Goal: Task Accomplishment & Management: Manage account settings

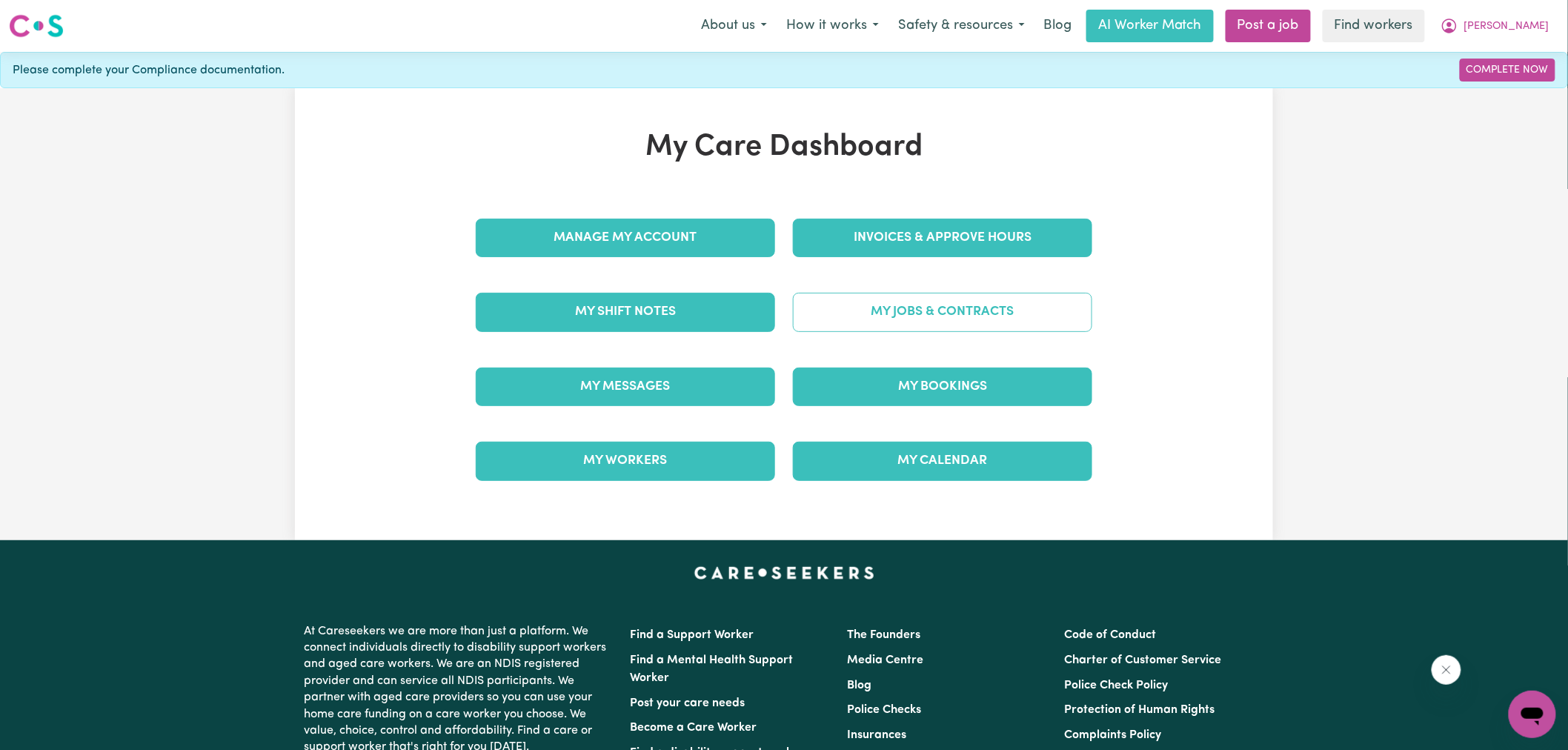
click at [908, 316] on link "My Jobs & Contracts" at bounding box center [943, 312] width 299 height 38
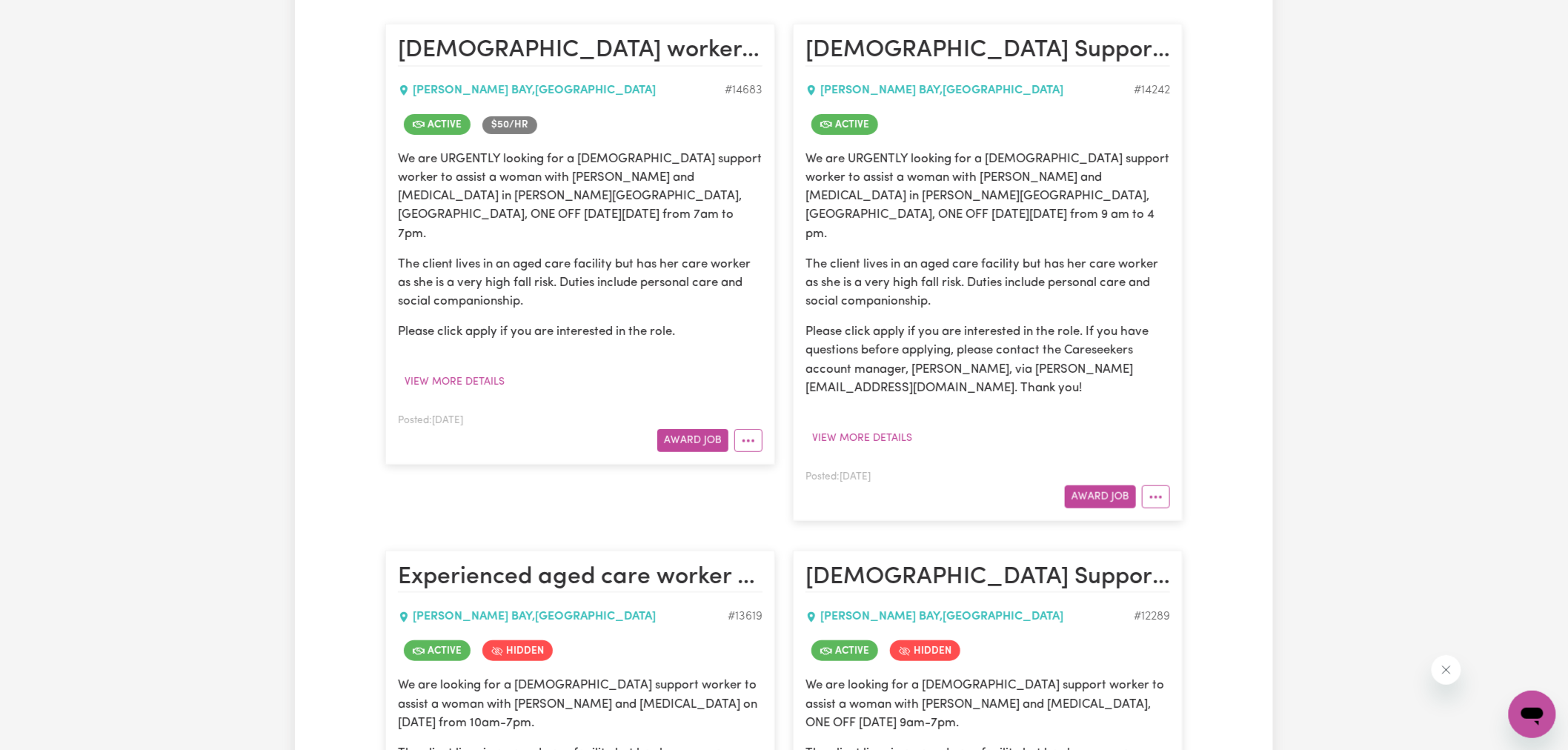
scroll to position [83, 0]
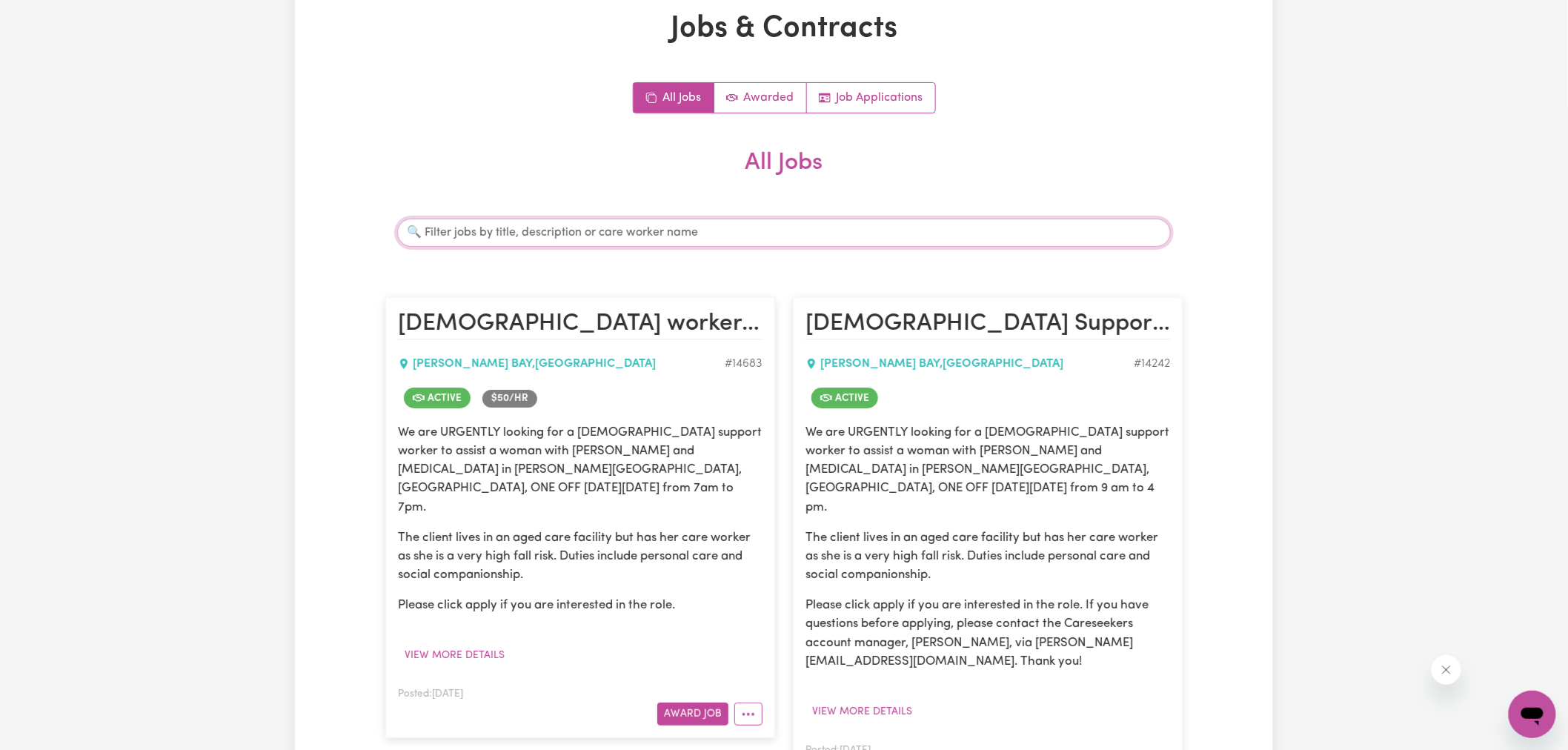
click at [492, 230] on input "Search jobs" at bounding box center [784, 233] width 774 height 28
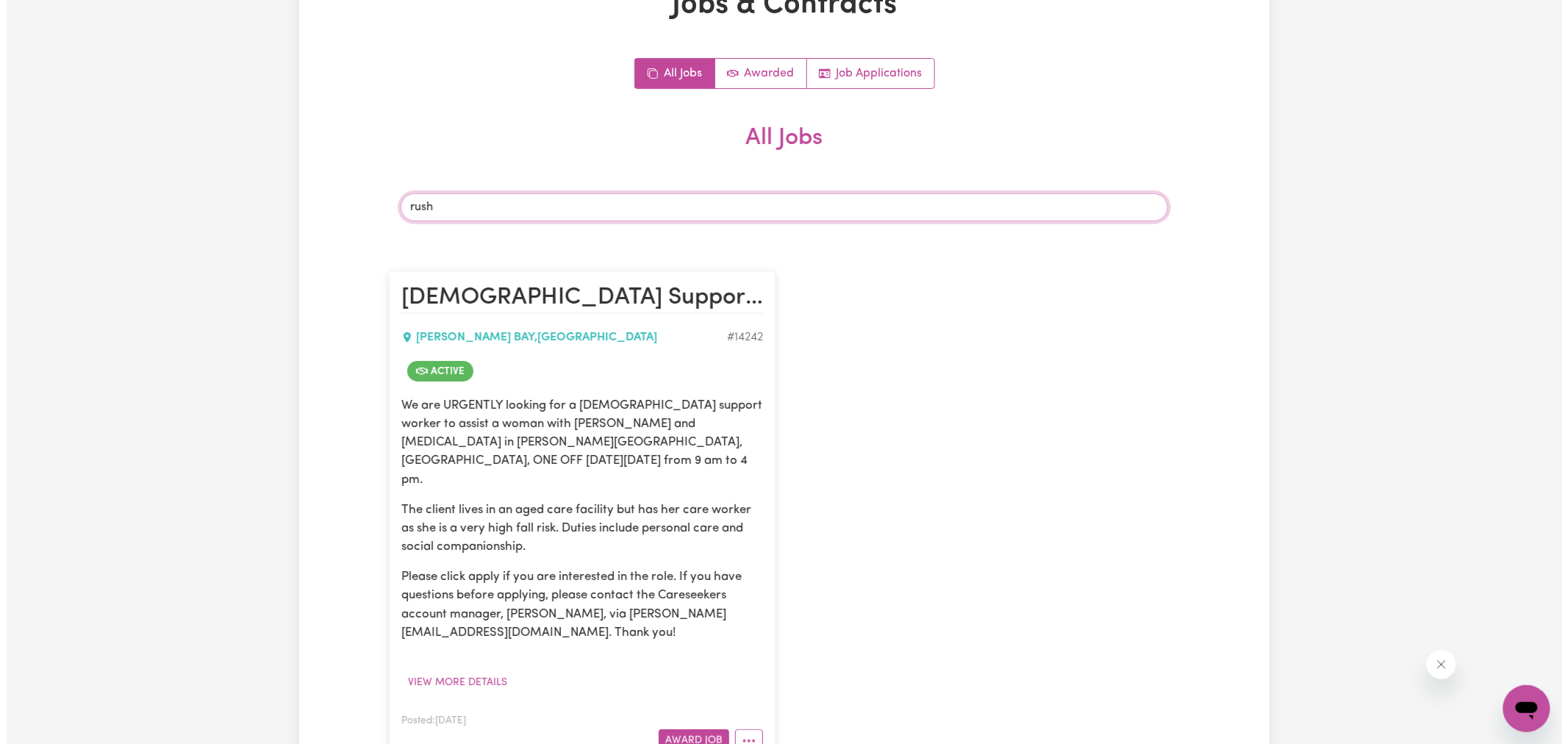
scroll to position [245, 0]
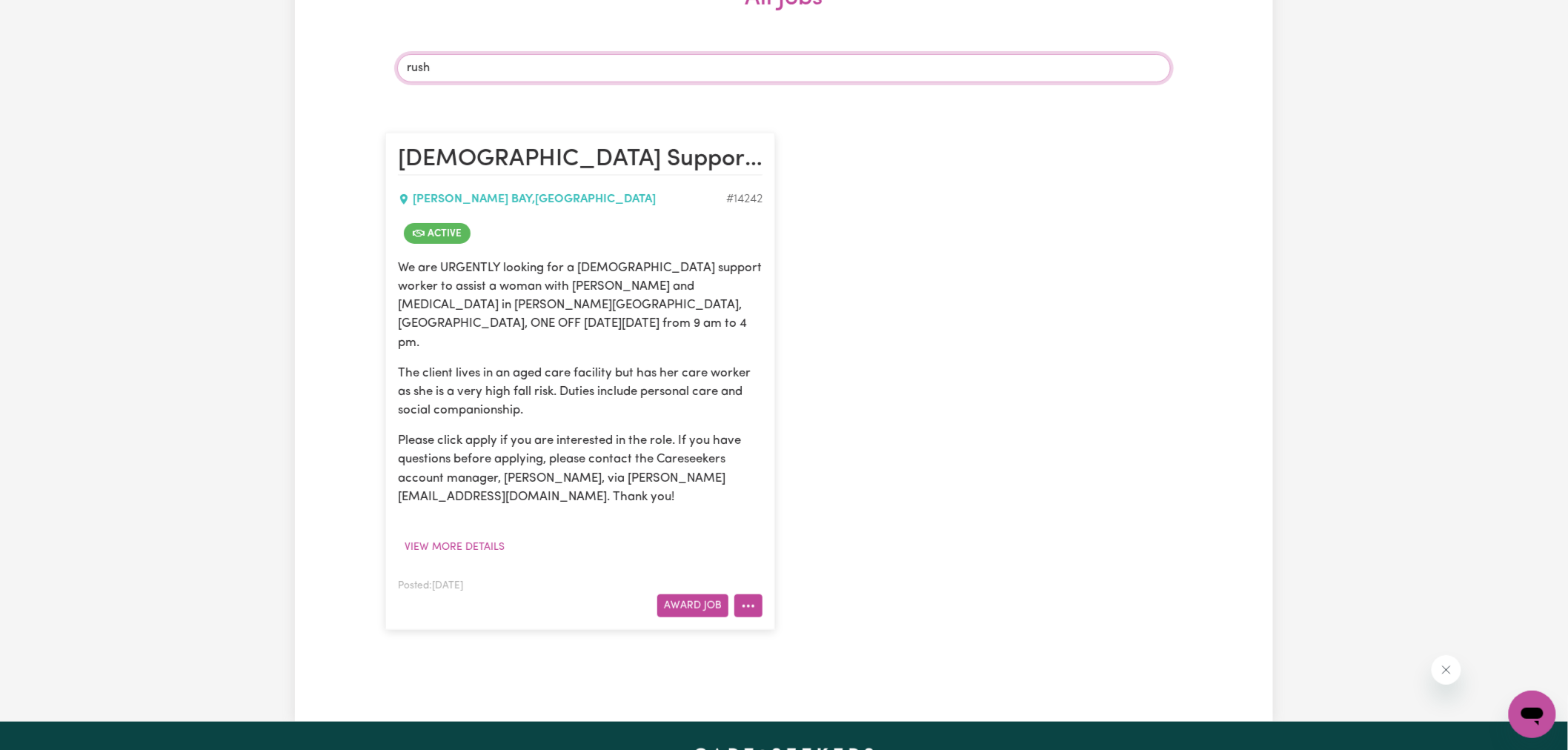
type input "rush"
click at [752, 599] on icon "More options" at bounding box center [748, 606] width 14 height 14
click at [827, 408] on link "View/Edit Contract" at bounding box center [807, 423] width 144 height 30
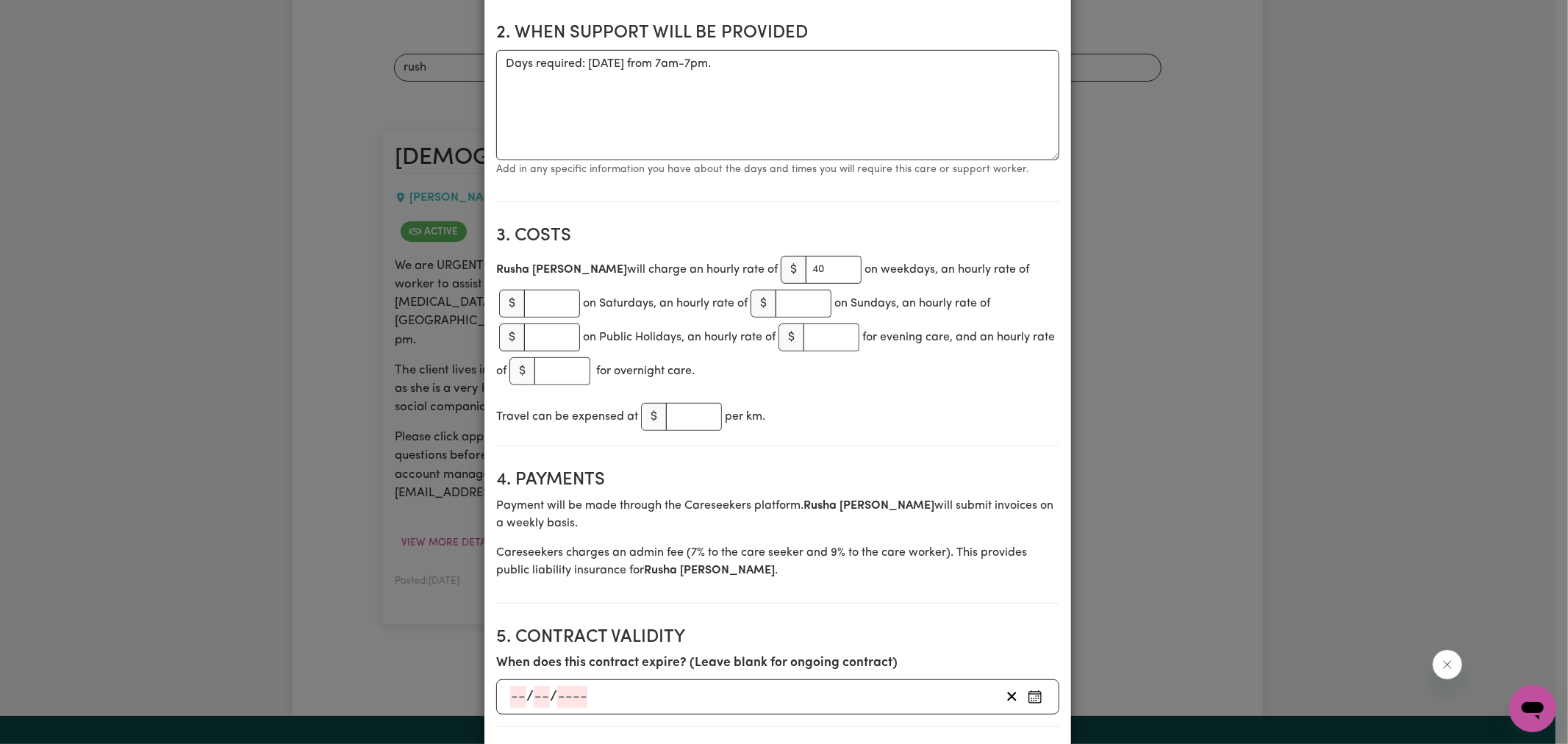
scroll to position [490, 0]
click at [806, 267] on input "40" at bounding box center [833, 267] width 56 height 28
type input "4"
click at [881, 402] on div "Travel can be expensed at $ per km." at bounding box center [778, 415] width 563 height 34
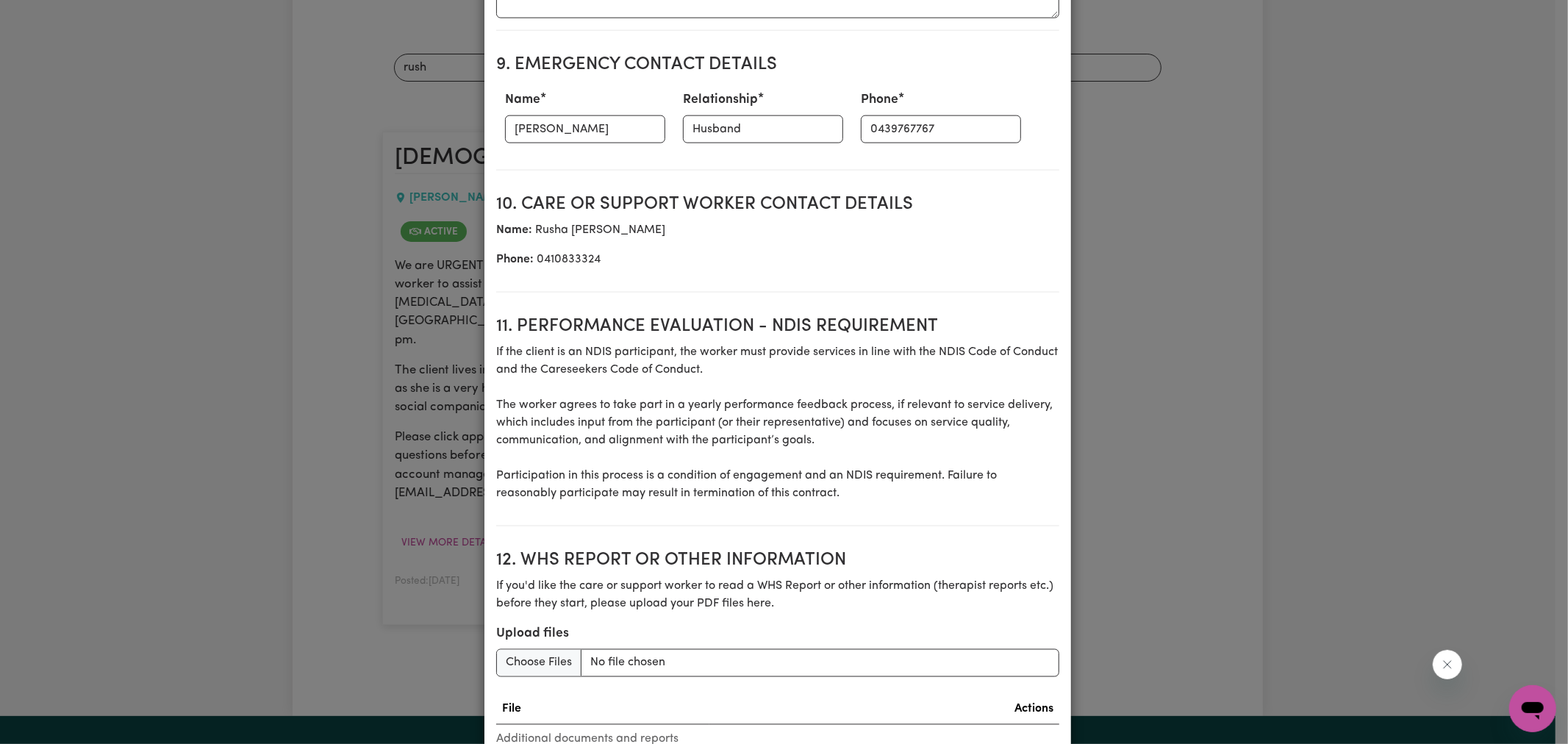
scroll to position [1856, 0]
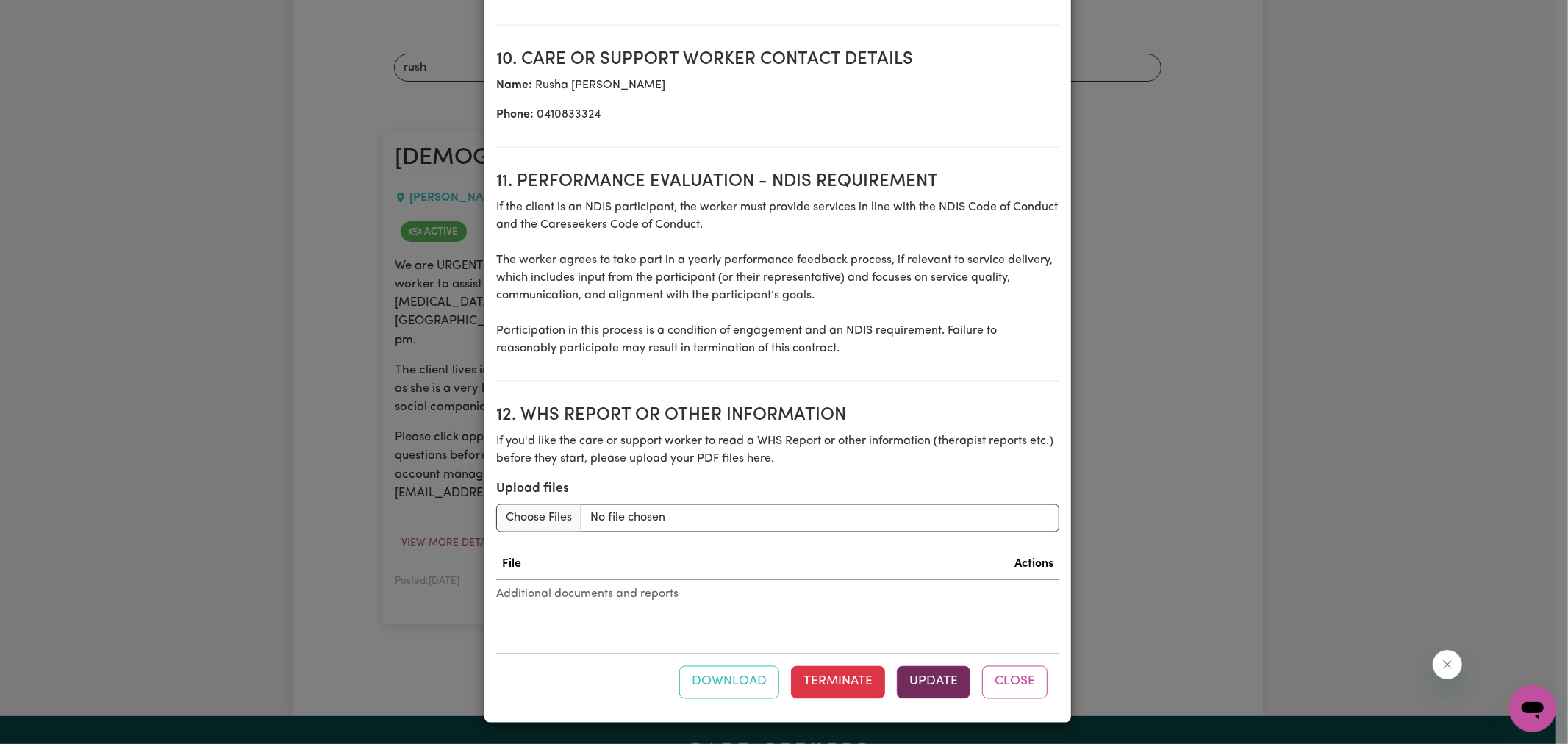
click at [923, 688] on button "Update" at bounding box center [933, 682] width 74 height 32
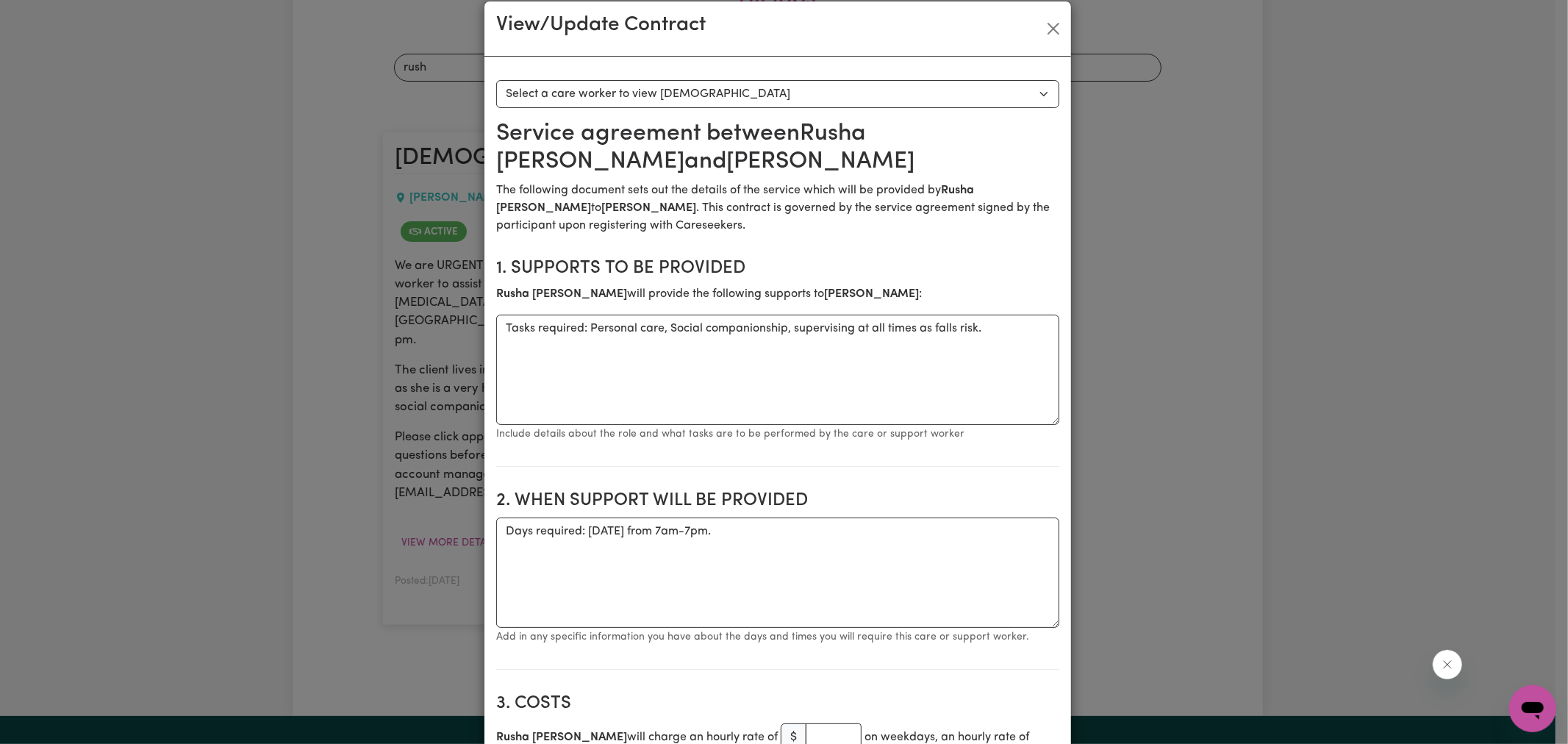
scroll to position [0, 0]
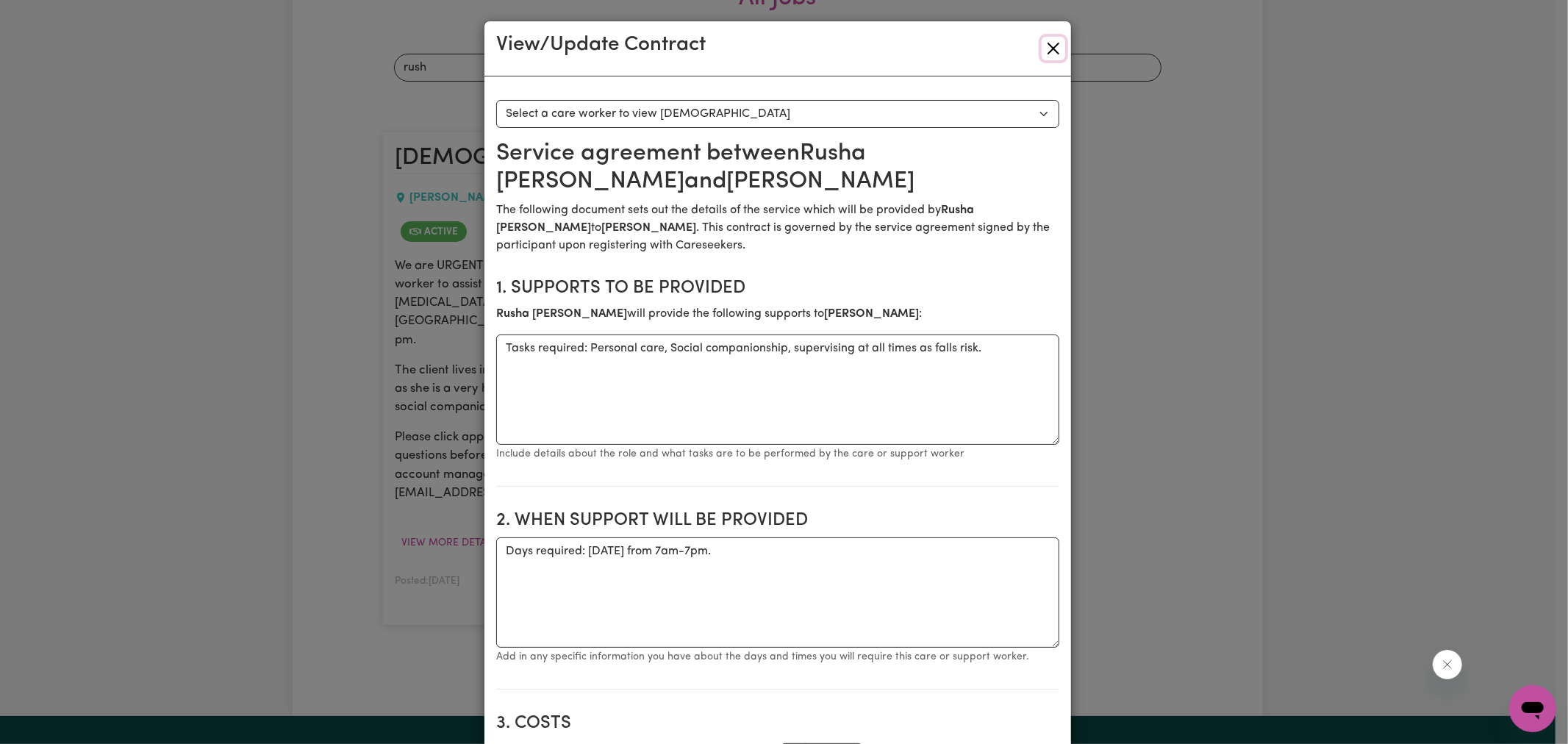
click at [1047, 47] on button "Close" at bounding box center [1053, 48] width 24 height 24
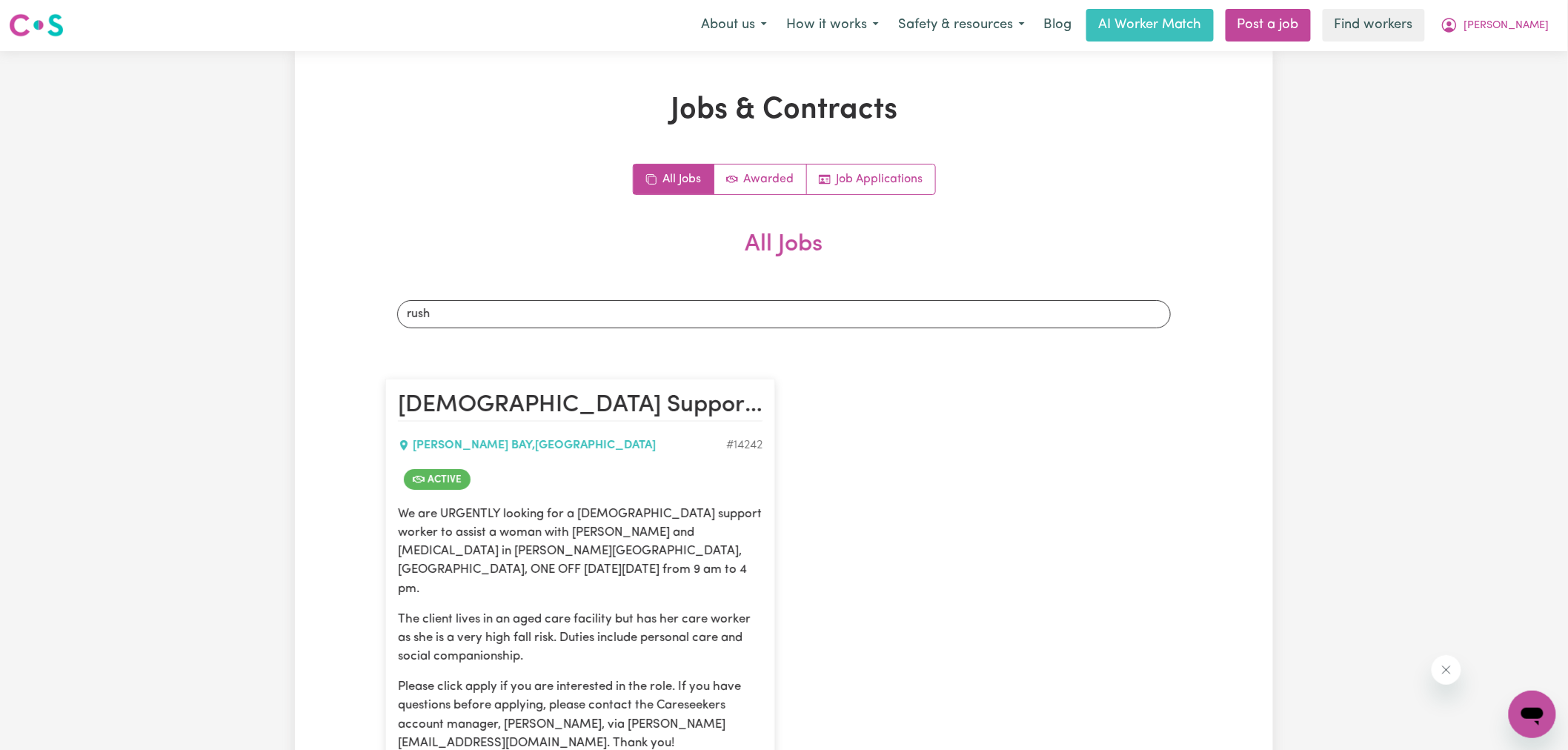
click at [1281, 141] on div "Jobs & Contracts All Jobs Awarded Job Applications All Jobs Search jobs rush [D…" at bounding box center [784, 510] width 1568 height 917
click at [1524, 20] on span "[PERSON_NAME]" at bounding box center [1507, 26] width 85 height 16
click at [1458, 85] on link "Logout" at bounding box center [1500, 84] width 117 height 28
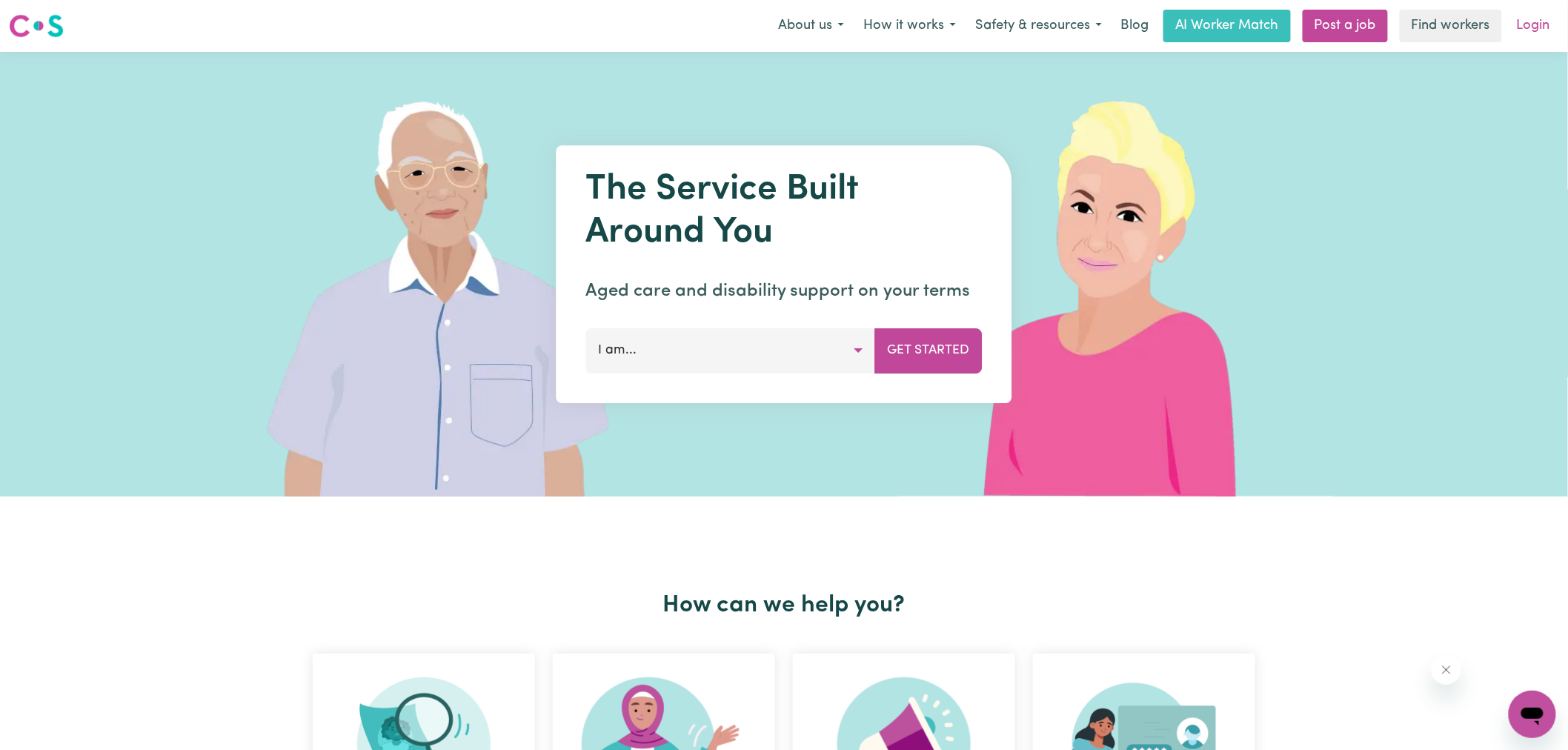
click at [1542, 27] on link "Login" at bounding box center [1534, 26] width 51 height 32
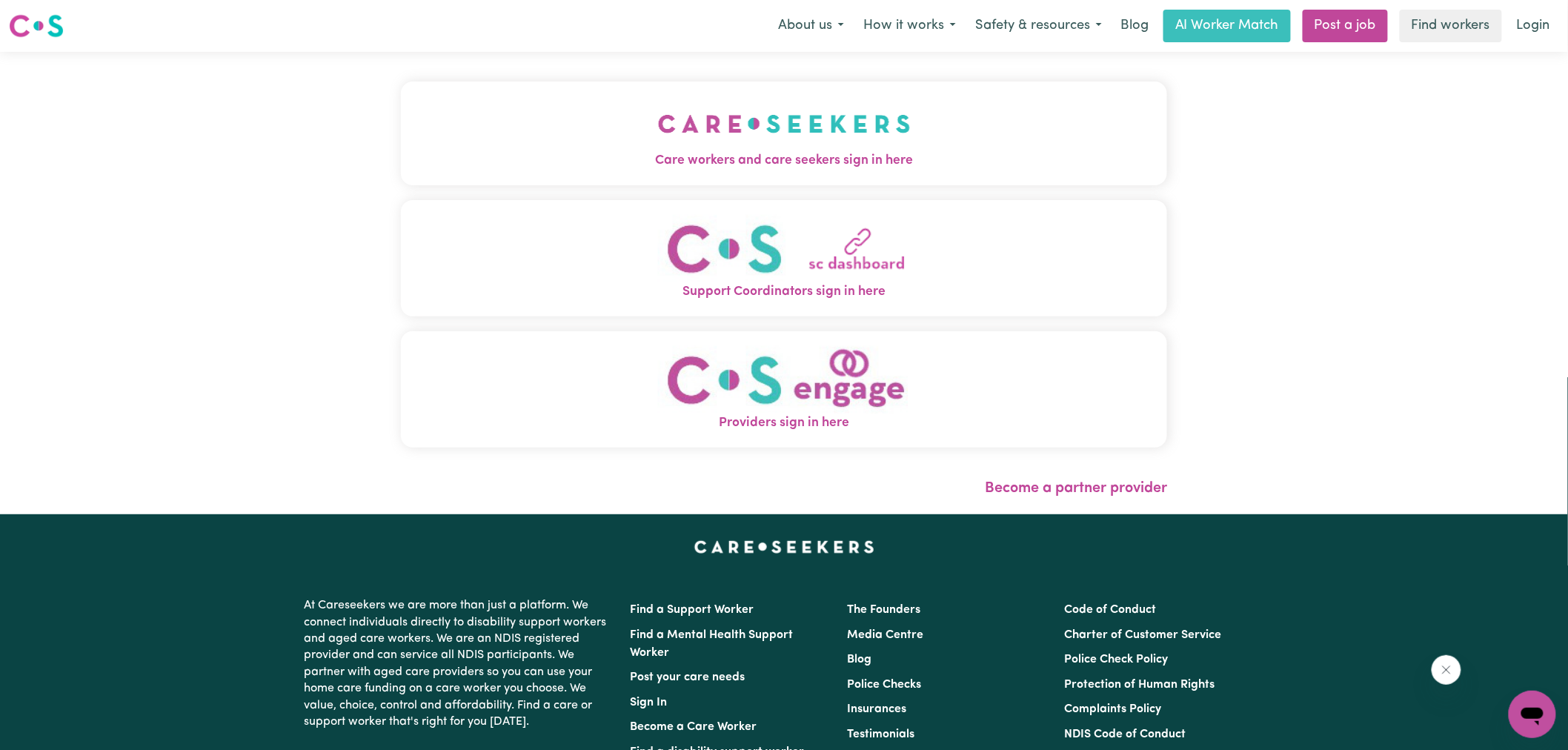
click at [855, 123] on img "Care workers and care seekers sign in here" at bounding box center [784, 124] width 253 height 55
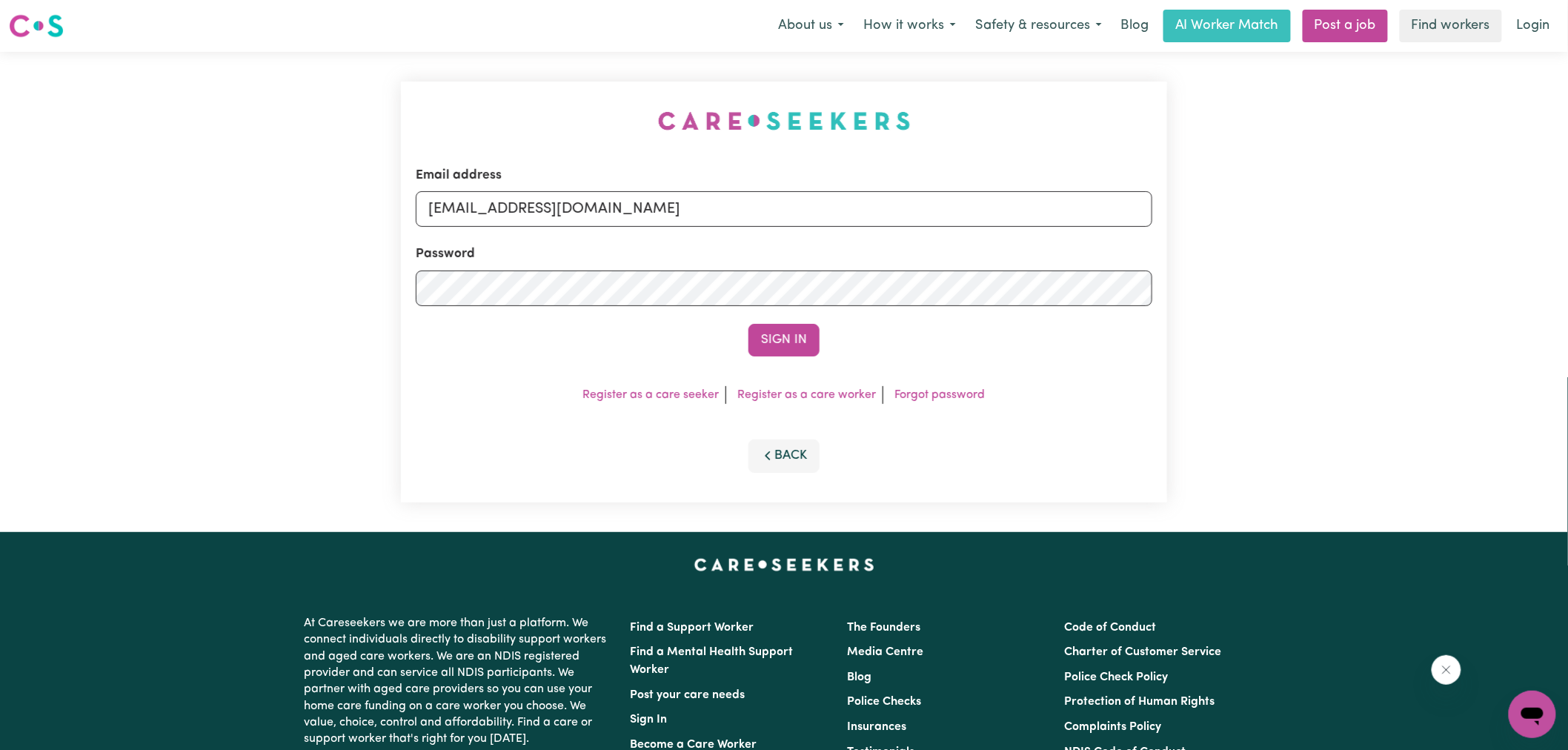
drag, startPoint x: 562, startPoint y: 78, endPoint x: 854, endPoint y: 202, distance: 317.2
click at [563, 78] on div "Email address [EMAIL_ADDRESS][DOMAIN_NAME] Password Sign In Register as a care …" at bounding box center [784, 292] width 784 height 481
drag, startPoint x: 509, startPoint y: 213, endPoint x: 1542, endPoint y: 268, distance: 1034.5
click at [1542, 268] on div "Email address [EMAIL_ADDRESS][DOMAIN_NAME] Password Sign In Register as a care …" at bounding box center [784, 292] width 1568 height 481
type input "SUPERUSER~[EMAIL_ADDRESS][DOMAIN_NAME]"
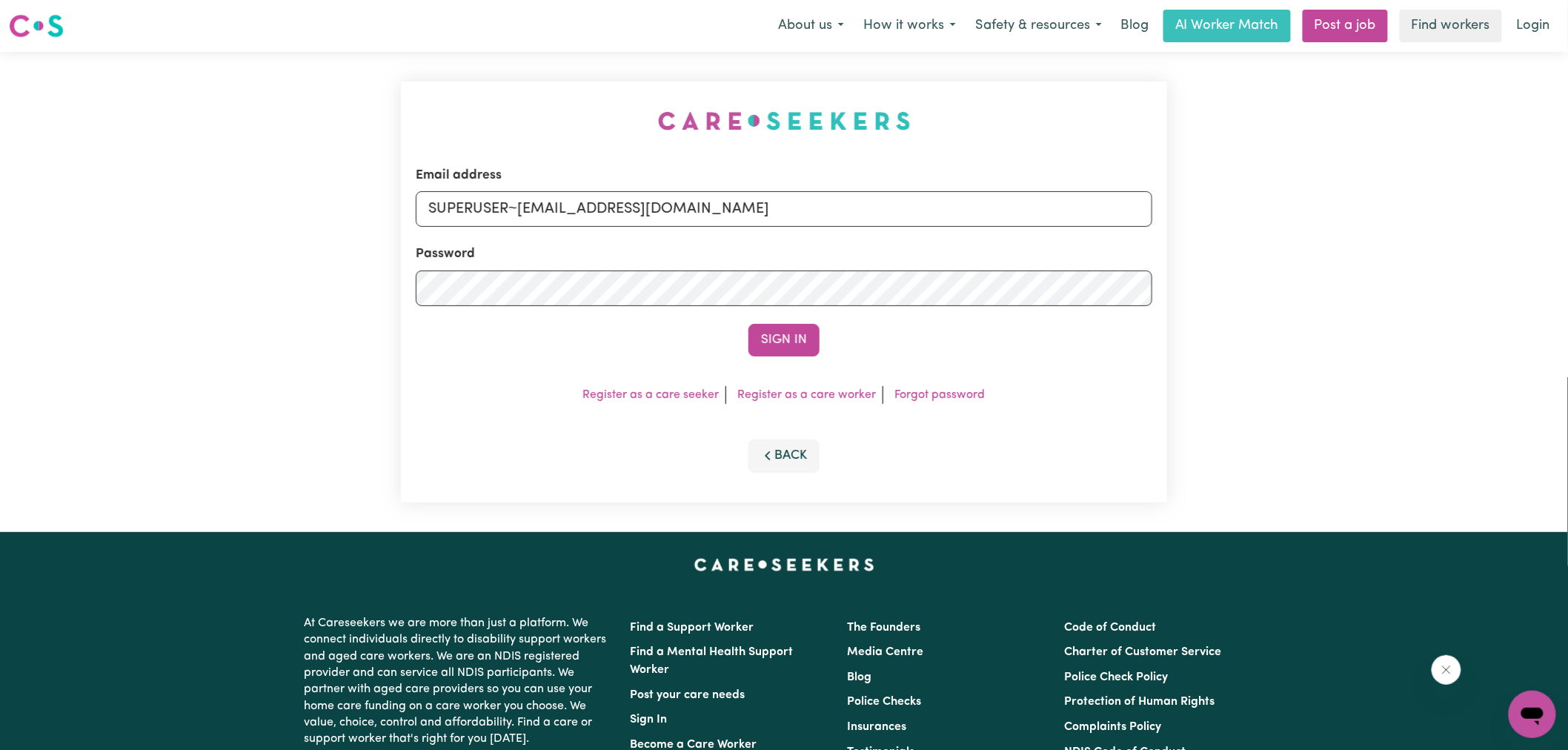
click at [748, 324] on button "Sign In" at bounding box center [783, 340] width 71 height 32
